Goal: Find contact information: Find contact information

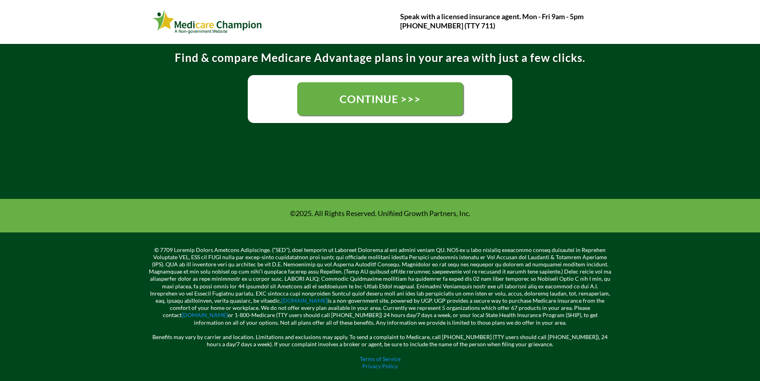
scroll to position [207, 0]
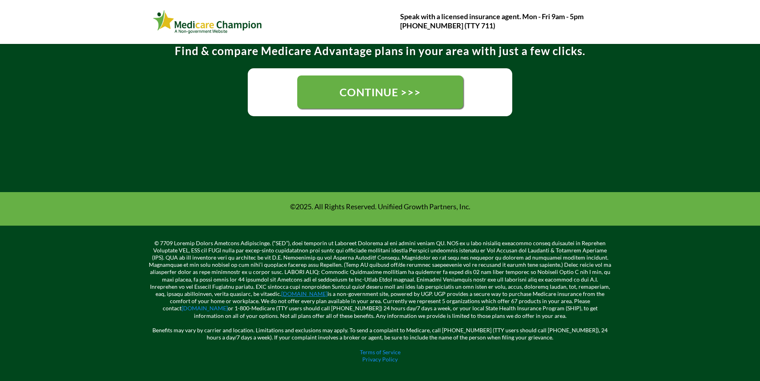
click at [281, 294] on link "[DOMAIN_NAME]" at bounding box center [304, 293] width 46 height 7
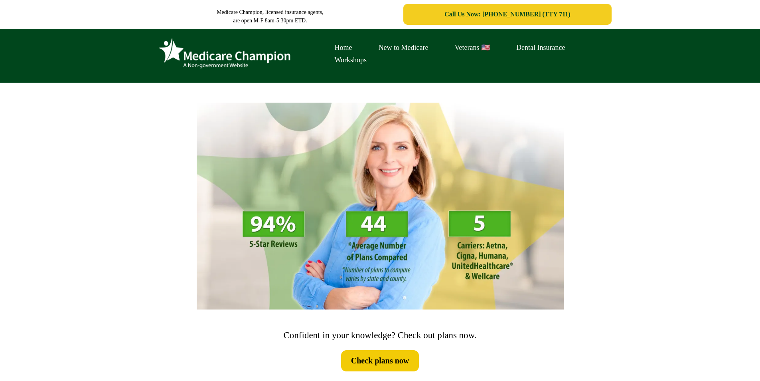
click at [527, 18] on link "Call Us Now: [PHONE_NUMBER] (TTY 711)" at bounding box center [507, 14] width 208 height 21
